Goal: Task Accomplishment & Management: Manage account settings

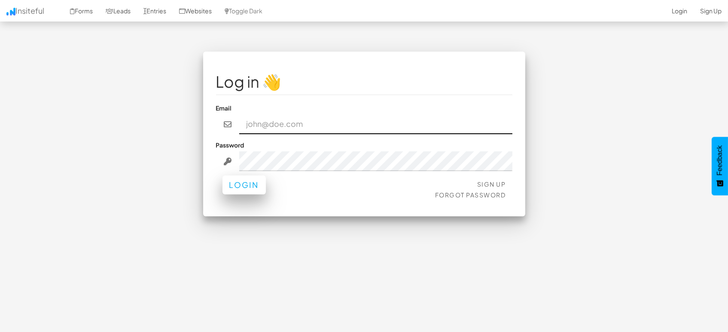
type input "marketing@mapsted.com"
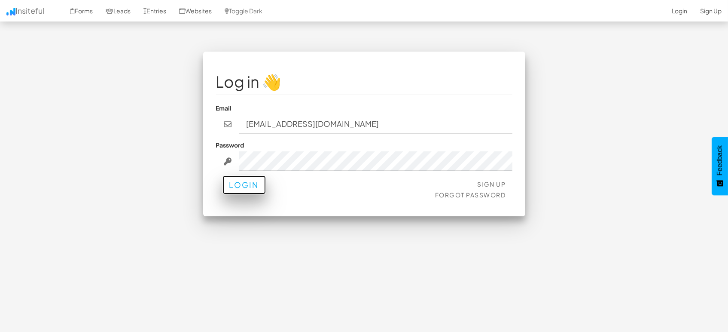
click at [246, 182] on button "Login" at bounding box center [244, 184] width 43 height 19
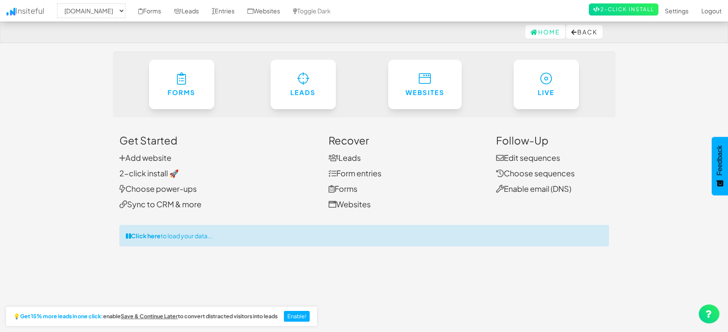
select select "1505"
click at [195, 12] on link "Leads" at bounding box center [187, 10] width 38 height 21
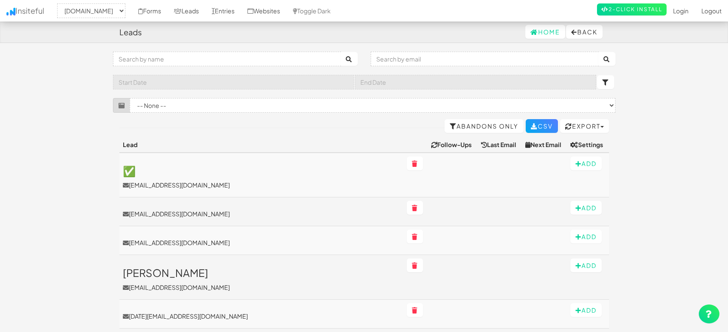
select select "1505"
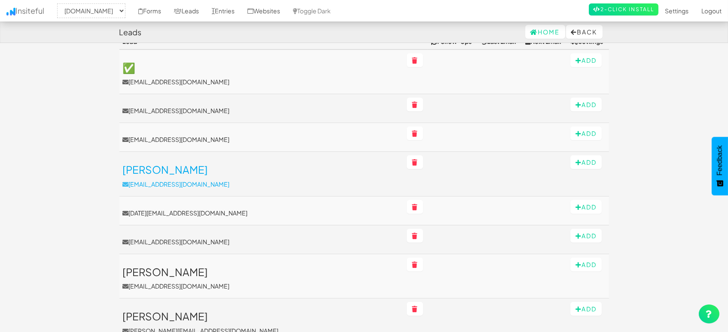
scroll to position [48, 0]
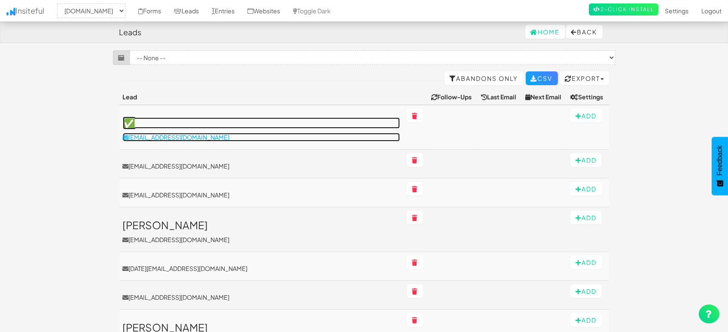
click at [173, 138] on p "m.feliciana@airportaruba.com" at bounding box center [261, 137] width 277 height 9
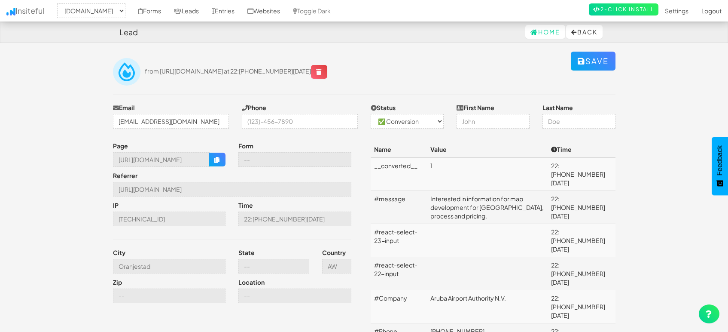
select select "1505"
select select "1"
click at [162, 266] on input "Oranjestad" at bounding box center [169, 266] width 113 height 15
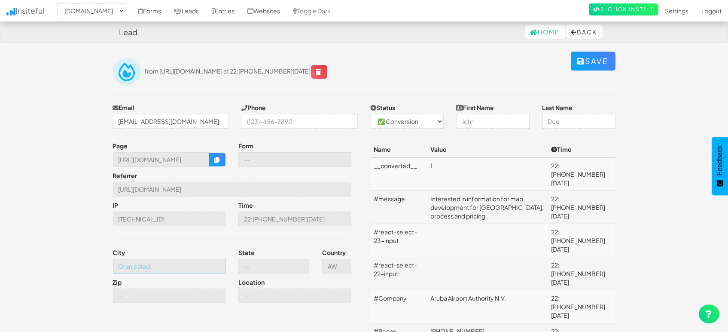
click at [160, 269] on input "Oranjestad" at bounding box center [169, 266] width 113 height 15
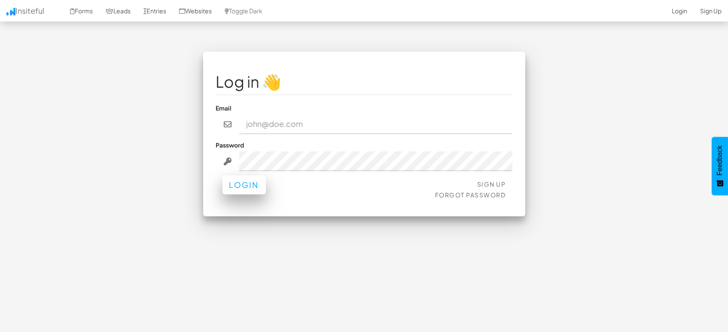
type input "marketing@mapsted.com"
click at [244, 188] on button "Login" at bounding box center [244, 184] width 43 height 19
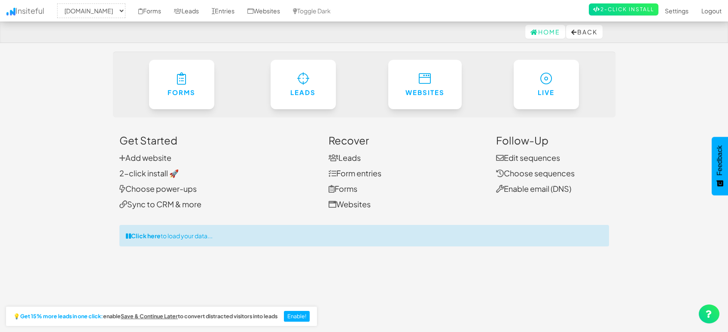
select select "1505"
click at [195, 9] on link "Leads" at bounding box center [187, 10] width 38 height 21
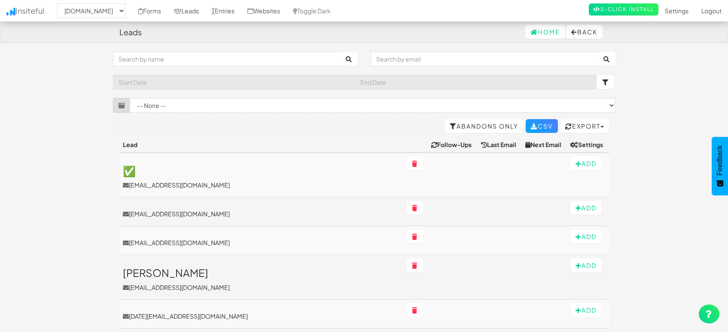
select select "1505"
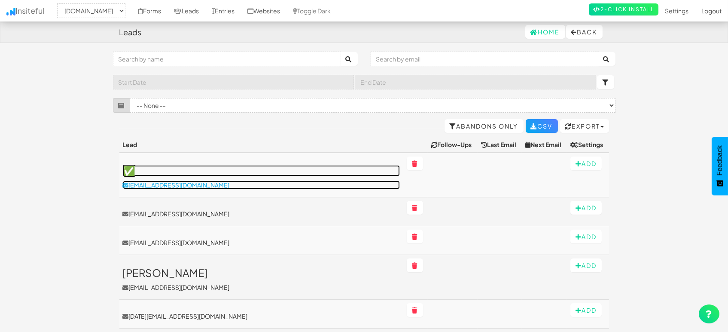
click at [186, 188] on p "[EMAIL_ADDRESS][DOMAIN_NAME]" at bounding box center [261, 184] width 277 height 9
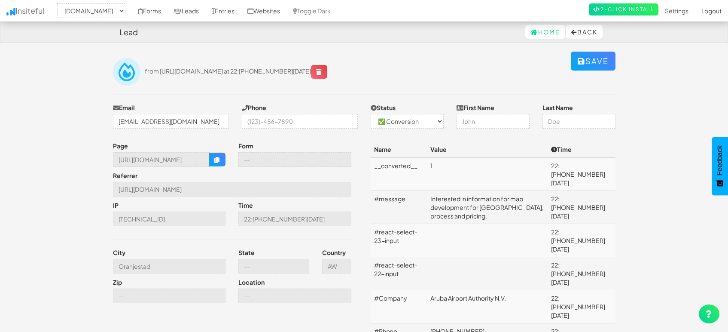
select select "1505"
select select "1"
click at [217, 190] on input "[URL][DOMAIN_NAME]" at bounding box center [232, 189] width 239 height 15
click at [218, 191] on input "[URL][DOMAIN_NAME]" at bounding box center [232, 189] width 239 height 15
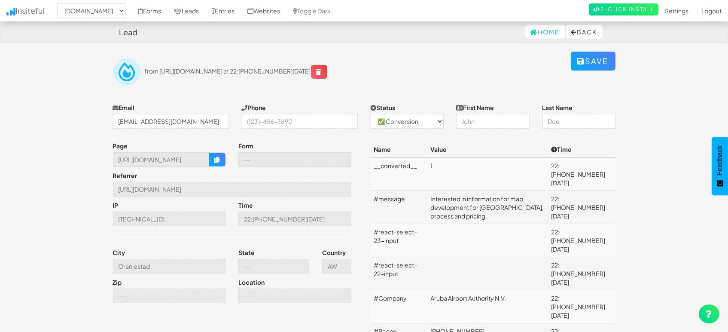
drag, startPoint x: 316, startPoint y: 71, endPoint x: 160, endPoint y: 68, distance: 156.0
click at [160, 68] on span "from [URL][DOMAIN_NAME] at 22:[PHONE_NUMBER][DATE]" at bounding box center [236, 71] width 183 height 8
copy span "[URL][DOMAIN_NAME]"
